Goal: Transaction & Acquisition: Book appointment/travel/reservation

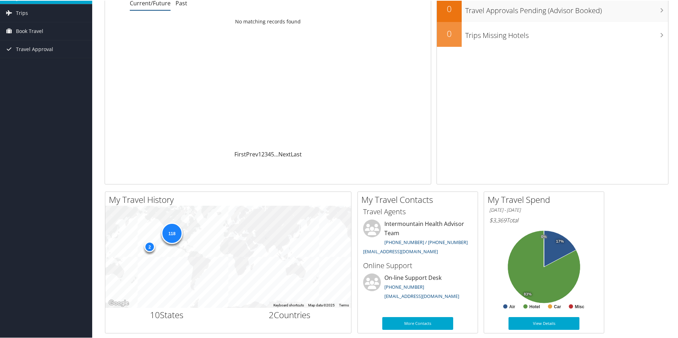
scroll to position [71, 0]
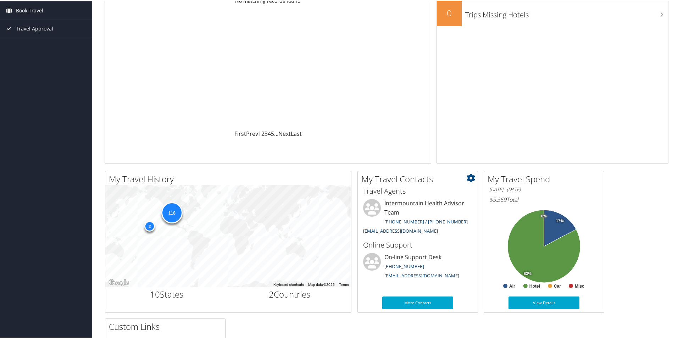
click at [406, 231] on link "[EMAIL_ADDRESS][DOMAIN_NAME]" at bounding box center [400, 230] width 75 height 6
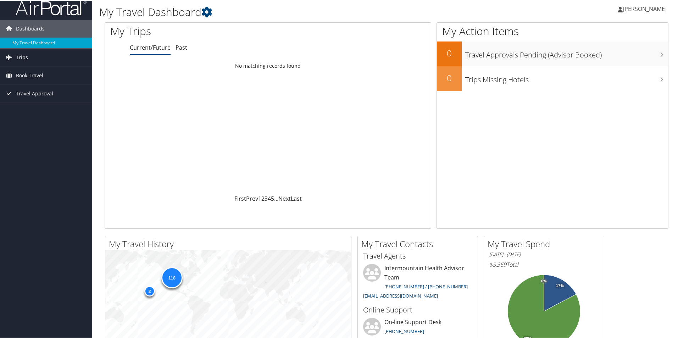
scroll to position [0, 0]
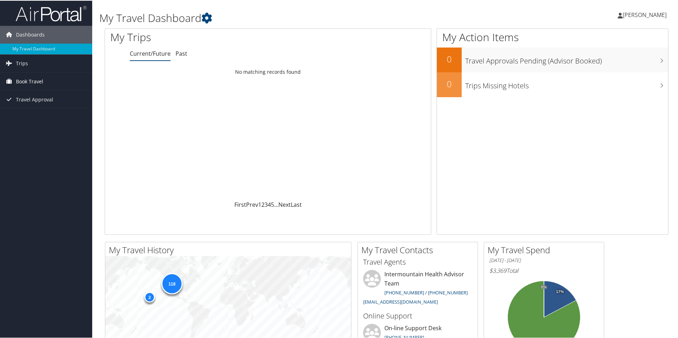
click at [37, 79] on span "Book Travel" at bounding box center [29, 81] width 27 height 18
click at [34, 116] on link "Book/Manage Online Trips" at bounding box center [46, 116] width 92 height 11
